Goal: Information Seeking & Learning: Learn about a topic

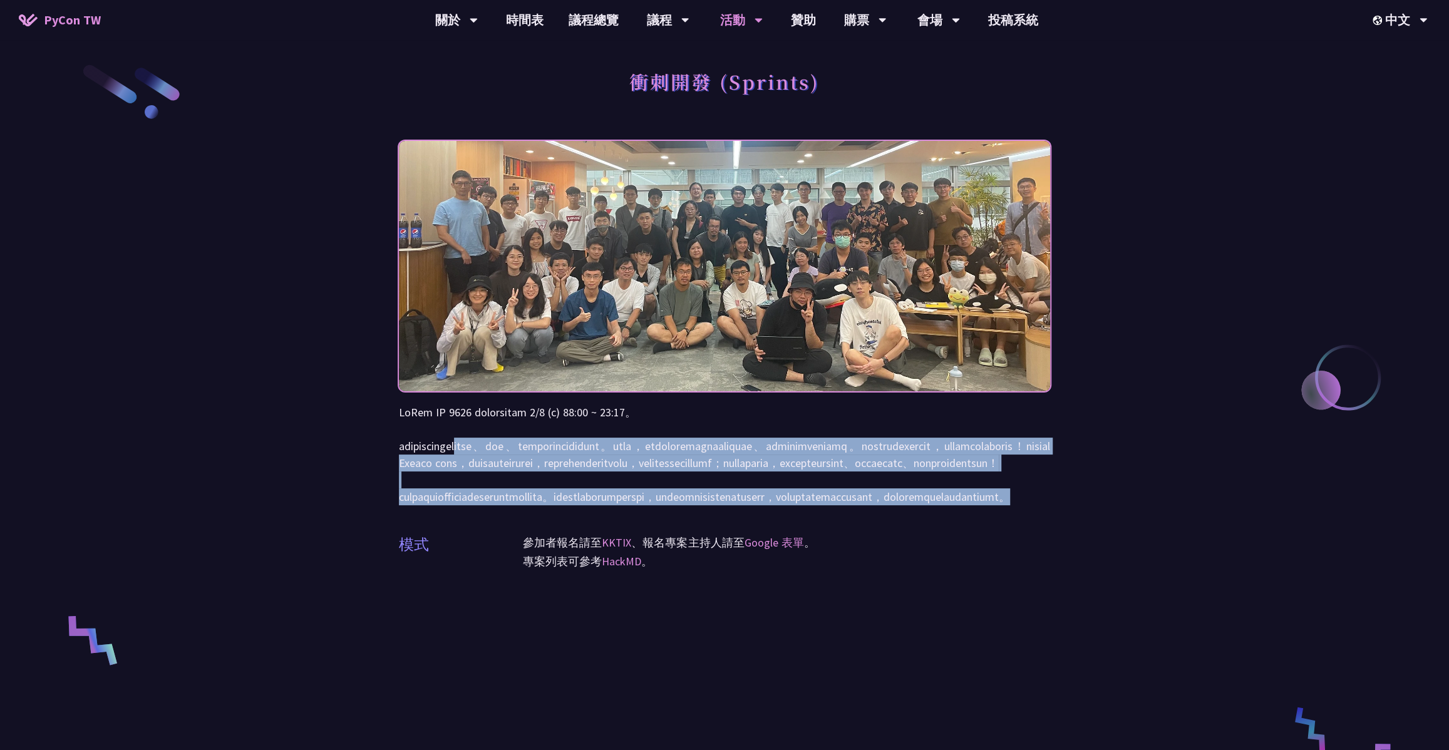
drag, startPoint x: 537, startPoint y: 446, endPoint x: 1033, endPoint y: 549, distance: 505.7
click at [1033, 505] on p at bounding box center [724, 454] width 651 height 101
drag, startPoint x: 1051, startPoint y: 549, endPoint x: 396, endPoint y: 410, distance: 669.1
click at [396, 410] on div "衝刺開發 (Sprints) 模式 參加者報名請至 KKTIX 、報名專案主持人請至 Google 表單 。 專案列表可參考 HackMD 。" at bounding box center [724, 589] width 1449 height 1179
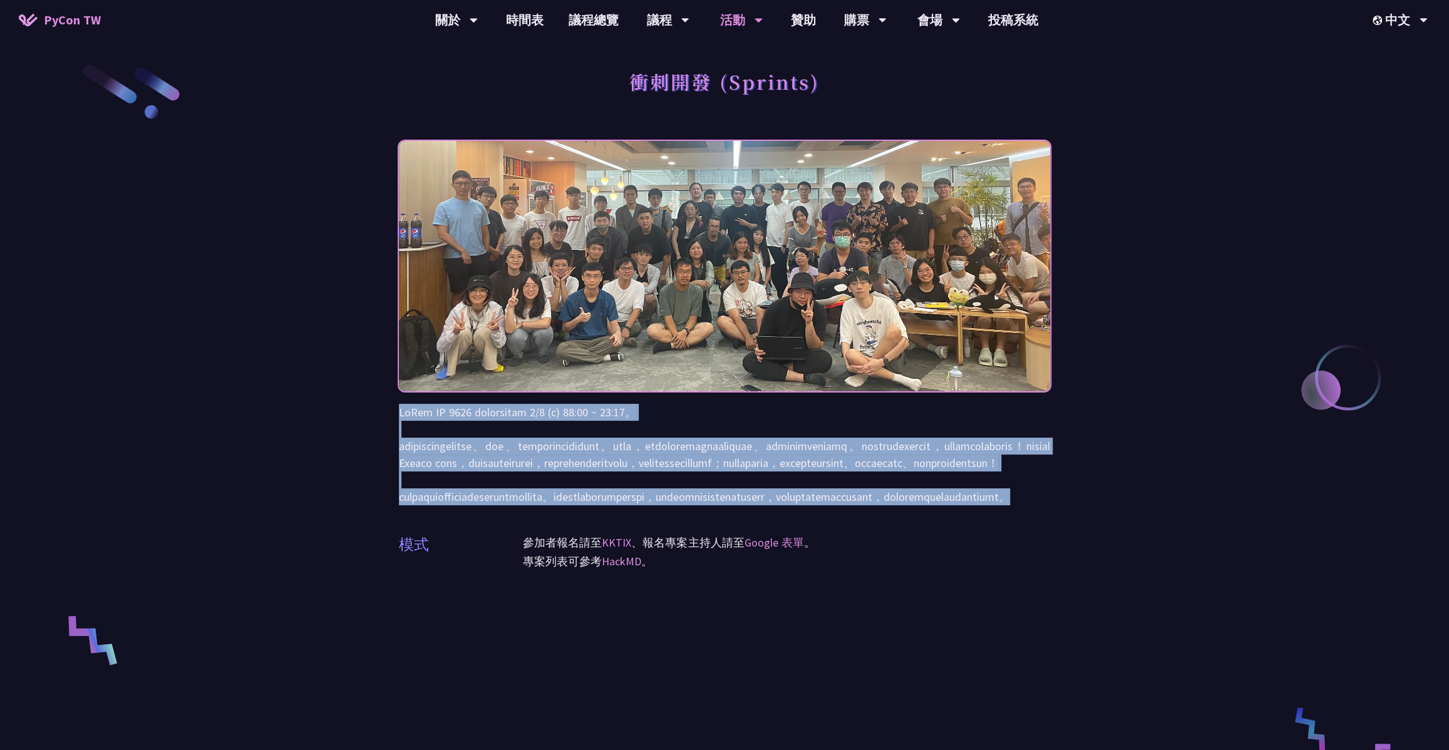
click at [396, 410] on div "衝刺開發 (Sprints) 模式 參加者報名請至 KKTIX 、報名專案主持人請至 Google 表單 。 專案列表可參考 HackMD 。" at bounding box center [724, 589] width 1449 height 1179
drag, startPoint x: 400, startPoint y: 412, endPoint x: 1044, endPoint y: 546, distance: 658.1
click at [1044, 505] on p at bounding box center [724, 454] width 651 height 101
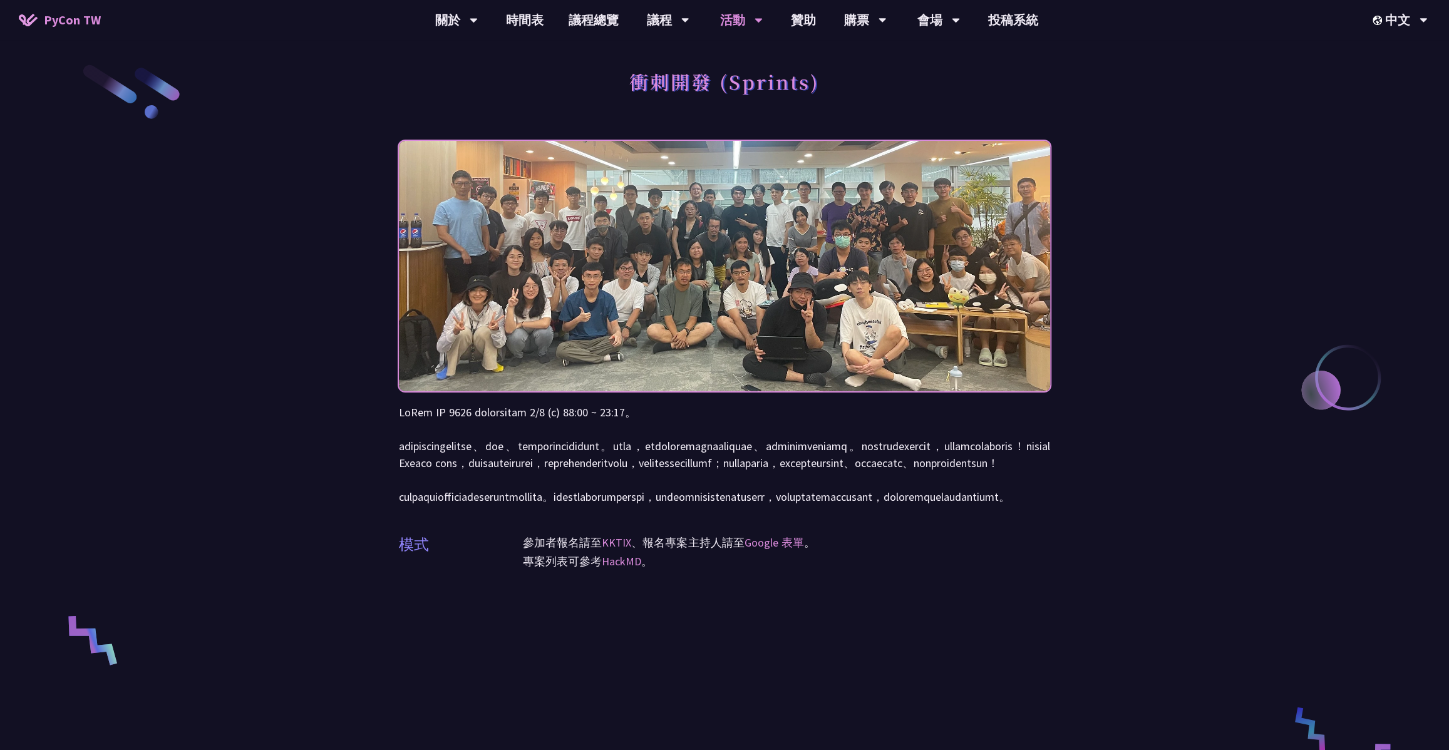
click at [1046, 505] on p at bounding box center [724, 454] width 651 height 101
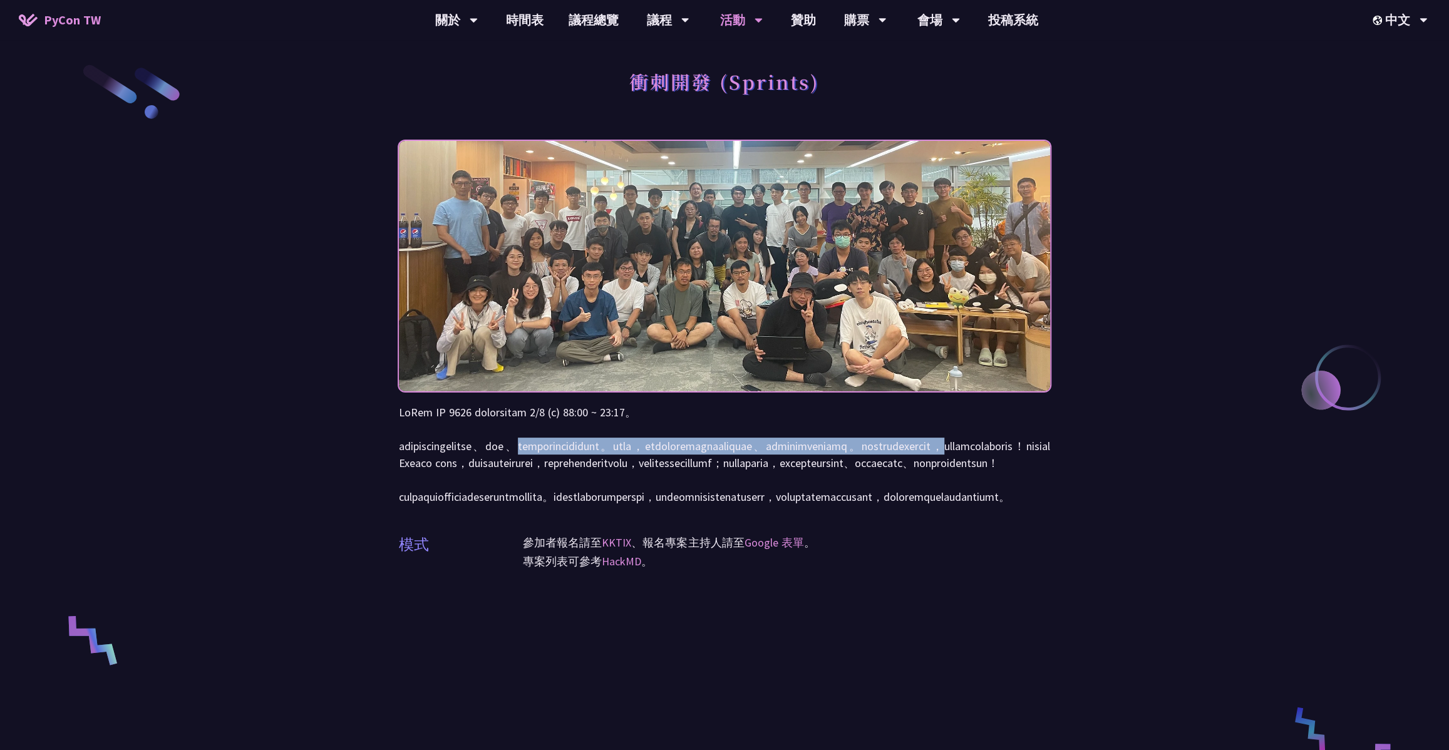
drag, startPoint x: 640, startPoint y: 449, endPoint x: 823, endPoint y: 460, distance: 183.8
click at [823, 460] on p at bounding box center [724, 454] width 651 height 101
